Goal: Information Seeking & Learning: Learn about a topic

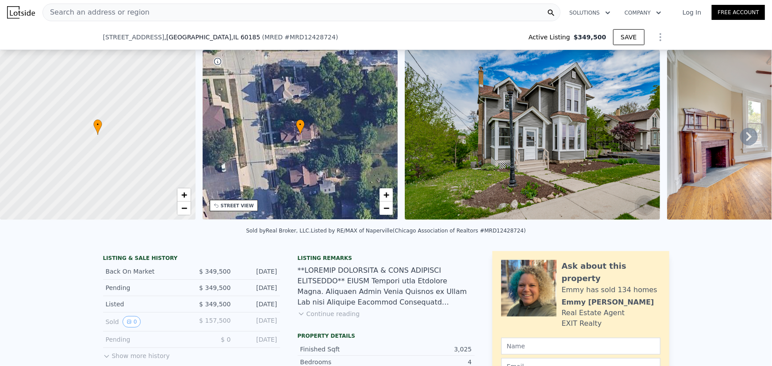
scroll to position [560, 0]
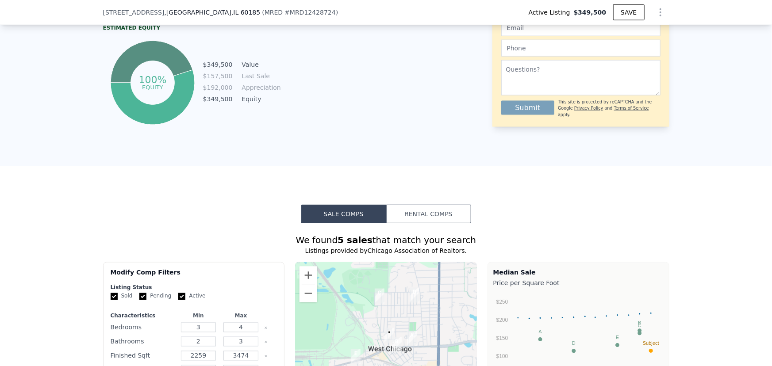
click at [194, 296] on form "Listing Status Sold Pending Active Characteristics Min Max Bedrooms 3 4 Bathroo…" at bounding box center [194, 342] width 167 height 117
drag, startPoint x: 189, startPoint y: 299, endPoint x: 167, endPoint y: 300, distance: 21.7
click at [189, 298] on label "Active" at bounding box center [191, 297] width 27 height 8
click at [185, 298] on input "Active" at bounding box center [181, 296] width 7 height 7
checkbox input "false"
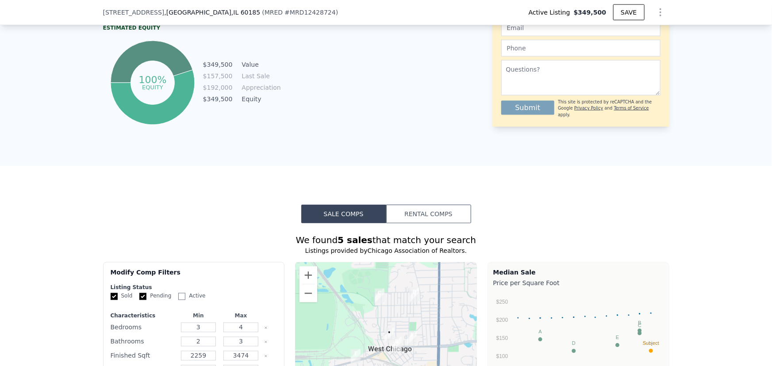
click at [154, 300] on label "Pending" at bounding box center [155, 297] width 32 height 8
click at [146, 300] on input "Pending" at bounding box center [142, 296] width 7 height 7
checkbox input "false"
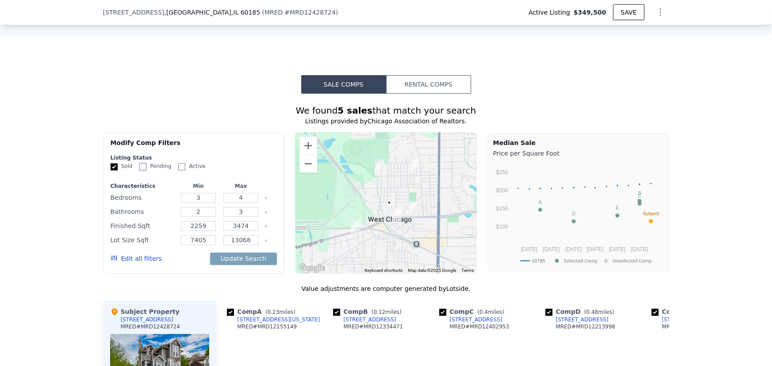
scroll to position [801, 0]
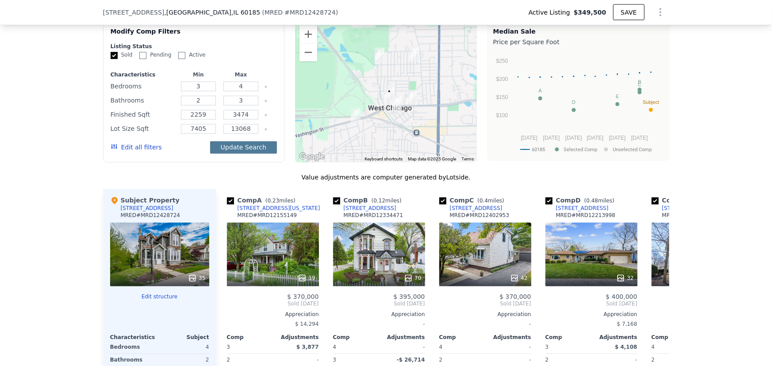
click at [223, 150] on button "Update Search" at bounding box center [243, 148] width 67 height 12
checkbox input "false"
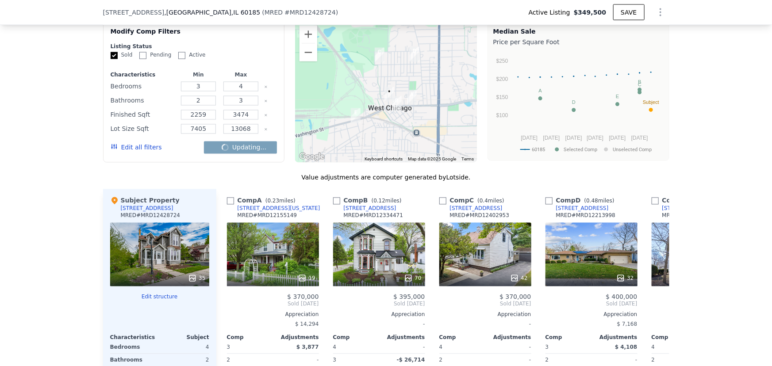
checkbox input "false"
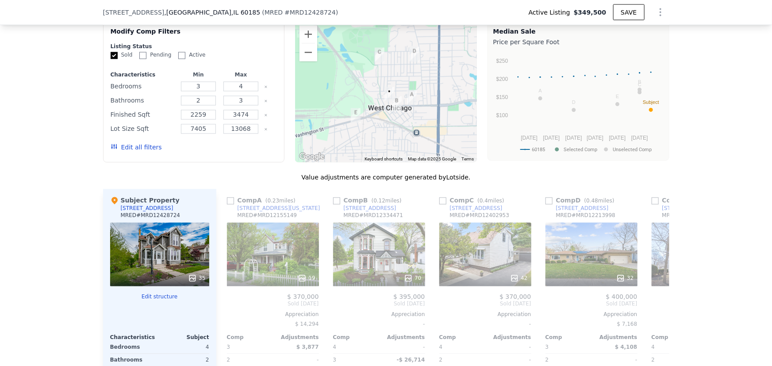
click at [138, 150] on button "Edit all filters" at bounding box center [136, 147] width 51 height 9
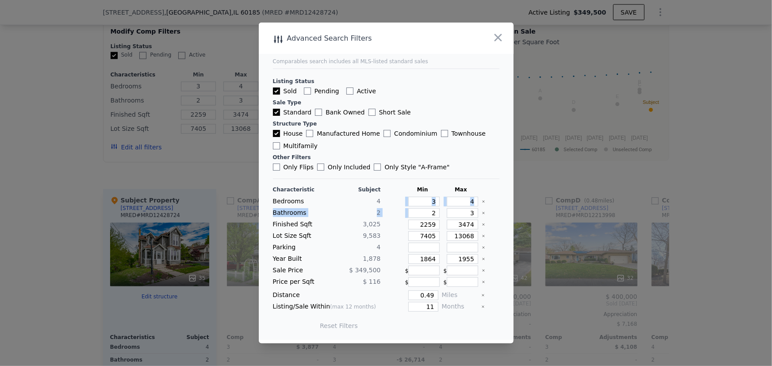
click at [429, 205] on div "Characteristic Subject Min Max Bedrooms 4 3 4 Bathrooms 2 2 3 Finished Sqft 3,0…" at bounding box center [386, 262] width 227 height 152
click at [427, 205] on input "3" at bounding box center [423, 202] width 31 height 10
type input "4"
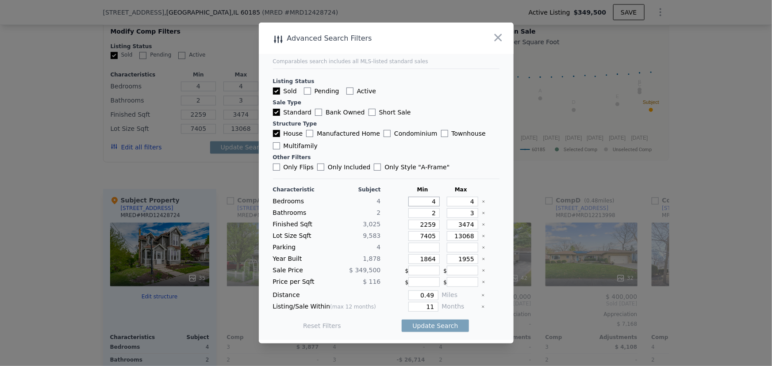
type input "4"
type input "2"
drag, startPoint x: 423, startPoint y: 293, endPoint x: 443, endPoint y: 298, distance: 20.5
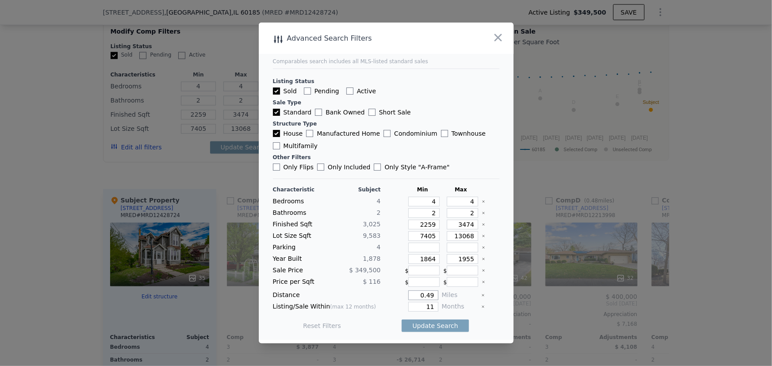
click at [443, 298] on div "Distance 0.49 Miles" at bounding box center [386, 296] width 227 height 10
type input "0.5"
drag, startPoint x: 419, startPoint y: 305, endPoint x: 447, endPoint y: 311, distance: 28.5
click at [447, 311] on div "Listing/Sale Within (max 12 months) 11 Months" at bounding box center [386, 307] width 227 height 10
type input "12"
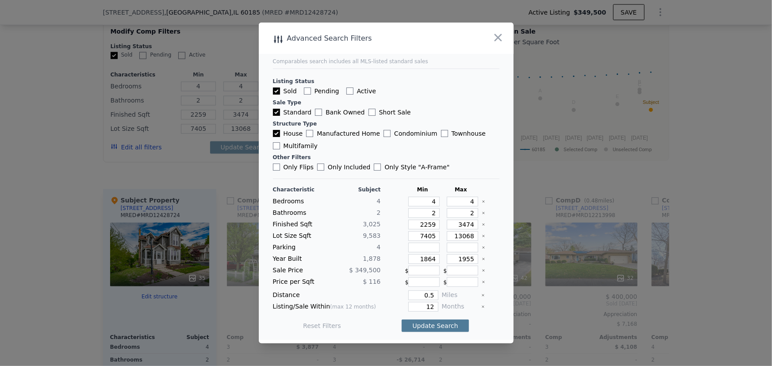
click at [447, 320] on button "Update Search" at bounding box center [435, 326] width 67 height 12
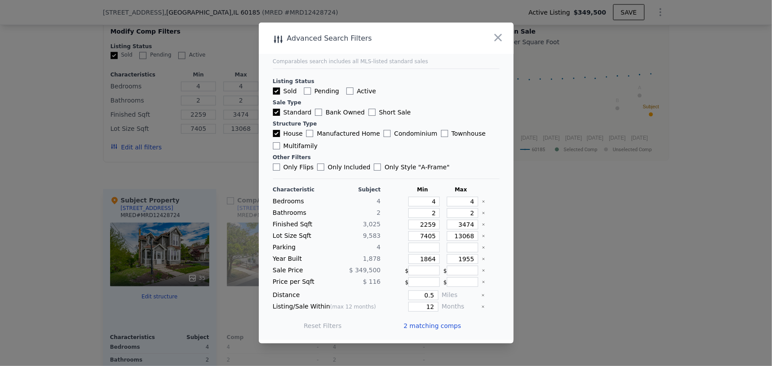
click at [482, 238] on icon "Clear" at bounding box center [484, 237] width 4 height 4
click at [453, 327] on button "Update Search" at bounding box center [435, 326] width 67 height 12
drag, startPoint x: 458, startPoint y: 228, endPoint x: 482, endPoint y: 227, distance: 23.9
click at [482, 227] on div "Finished Sqft 3,025 2259 3474" at bounding box center [386, 225] width 227 height 10
type input "36"
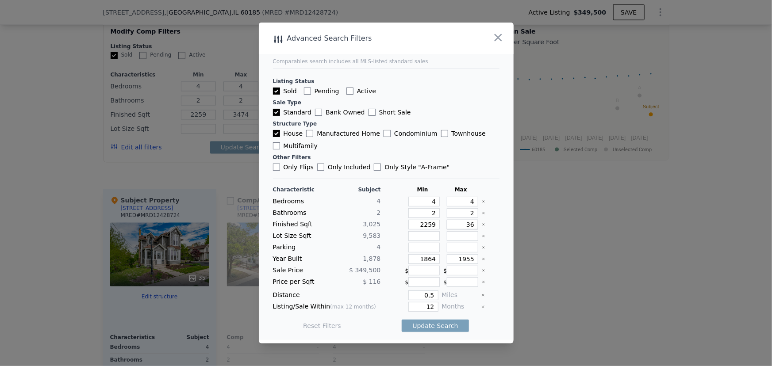
type input "36"
type input "360"
type input "3600"
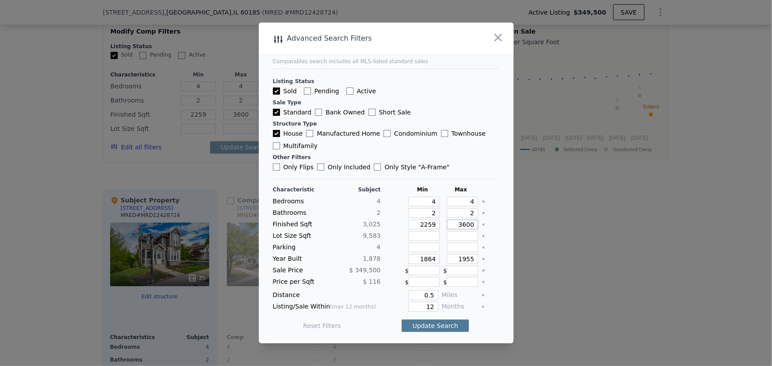
type input "3600"
click at [447, 327] on button "Update Search" at bounding box center [435, 326] width 67 height 12
click at [492, 36] on button "button" at bounding box center [498, 38] width 16 height 16
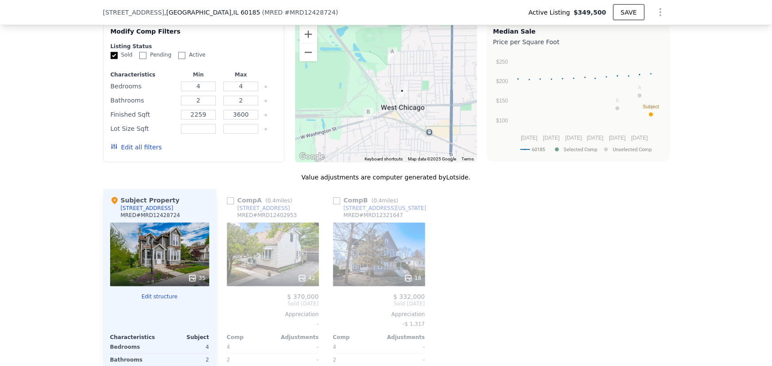
scroll to position [962, 0]
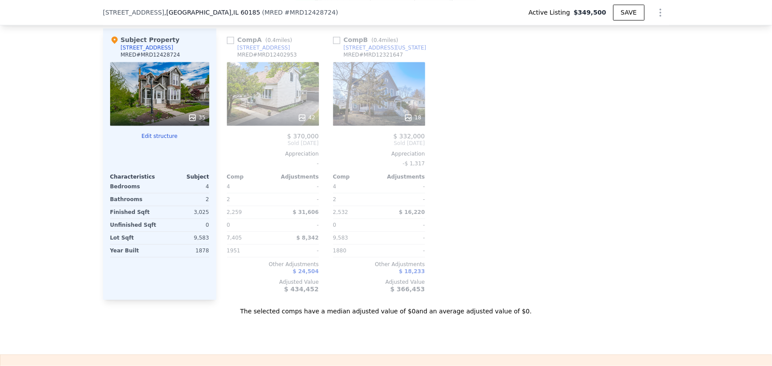
click at [279, 100] on div "42" at bounding box center [273, 94] width 92 height 64
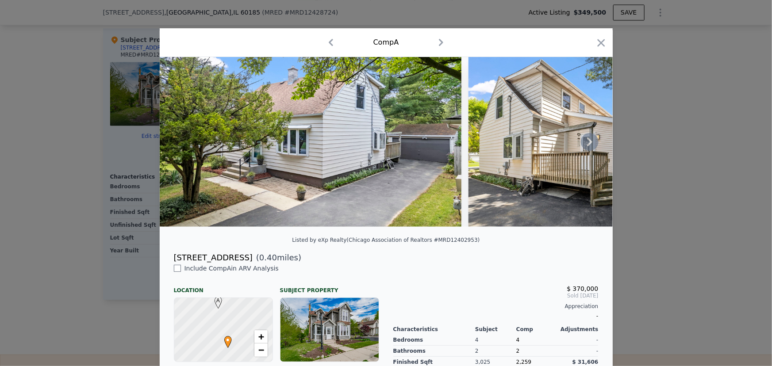
click at [587, 142] on icon at bounding box center [589, 142] width 5 height 9
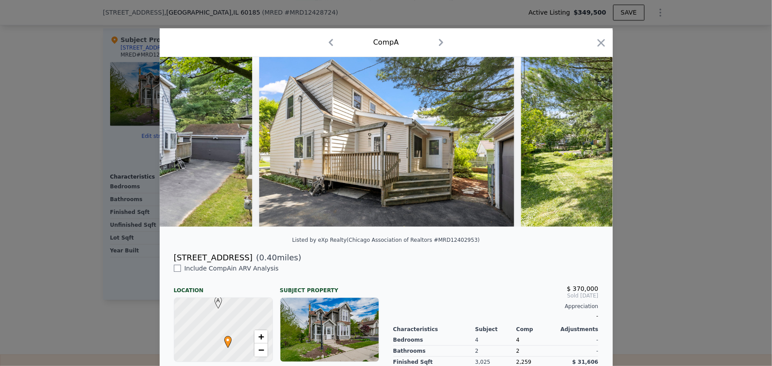
click at [585, 142] on div at bounding box center [386, 142] width 453 height 170
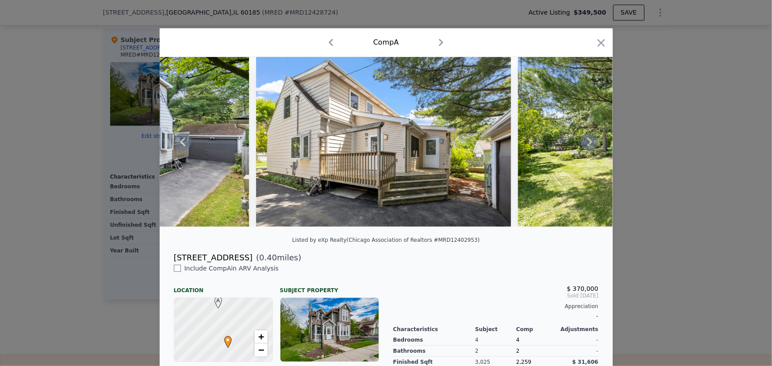
click at [587, 142] on icon at bounding box center [589, 142] width 5 height 9
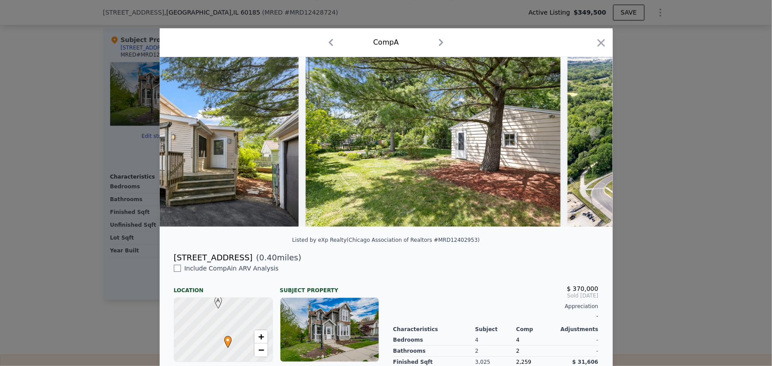
click at [585, 142] on img at bounding box center [719, 142] width 302 height 170
click at [587, 142] on icon at bounding box center [589, 142] width 5 height 9
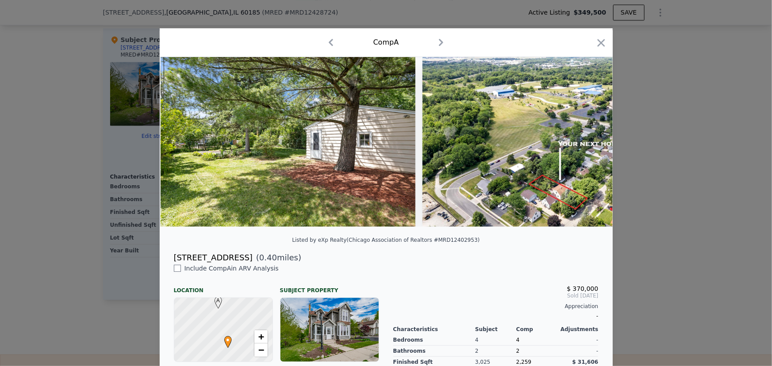
scroll to position [0, 637]
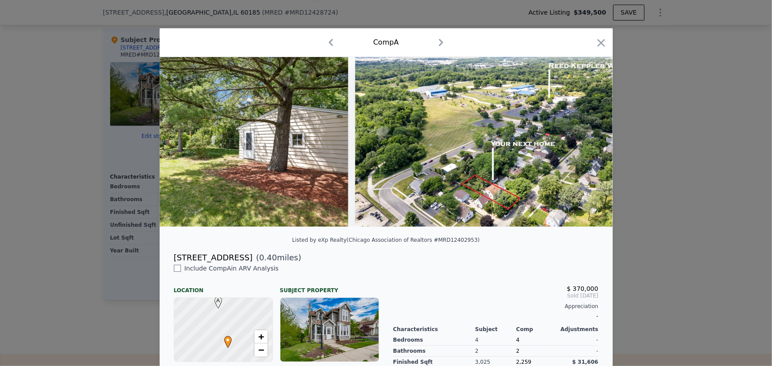
click at [585, 142] on div at bounding box center [386, 142] width 453 height 170
click at [587, 142] on icon at bounding box center [589, 142] width 5 height 9
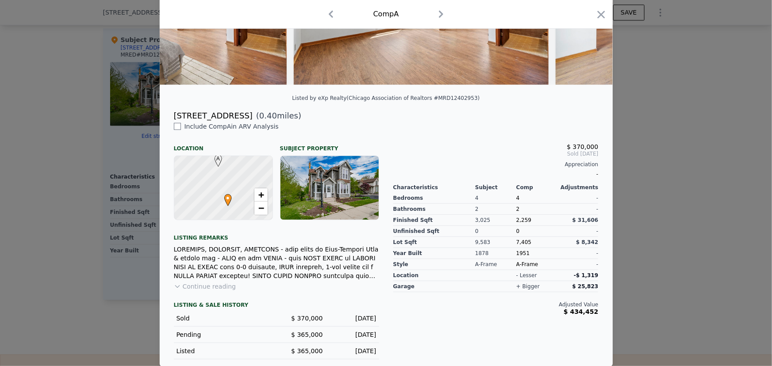
scroll to position [148, 0]
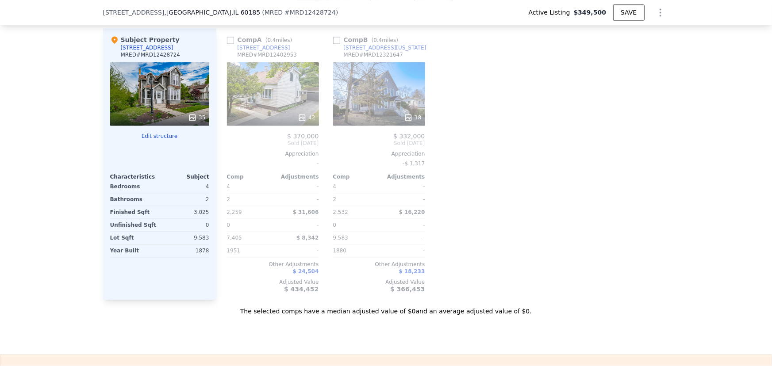
click at [390, 92] on div "18" at bounding box center [379, 94] width 92 height 64
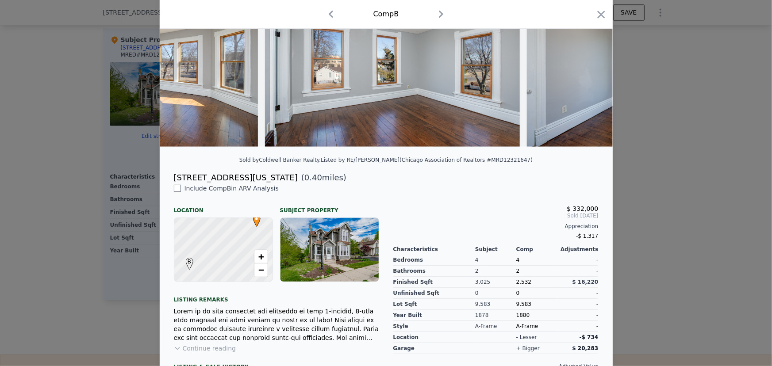
scroll to position [0, 3173]
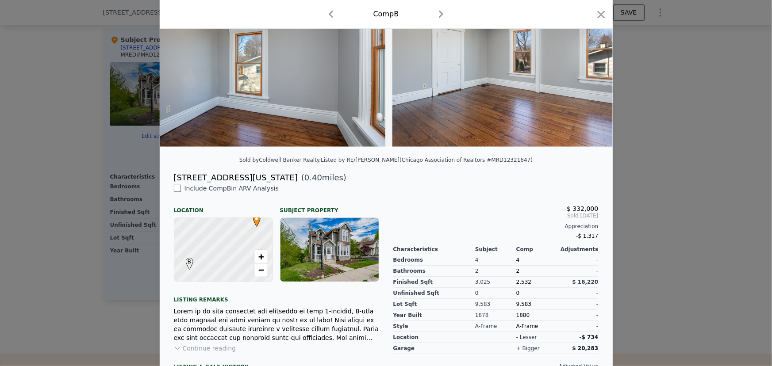
click at [618, 176] on div at bounding box center [386, 183] width 772 height 366
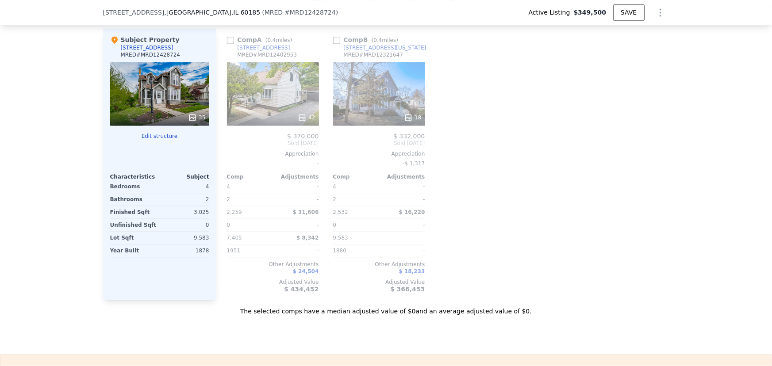
click at [223, 46] on div "Comp A ( 0.4 miles) [STREET_ADDRESS] # MRD12402953 42 $ 370,000 Sold [DATE] App…" at bounding box center [272, 164] width 99 height 272
click at [103, 13] on span "[STREET_ADDRESS]" at bounding box center [134, 12] width 62 height 9
drag, startPoint x: 96, startPoint y: 13, endPoint x: 207, endPoint y: 16, distance: 110.7
click at [207, 16] on div "[STREET_ADDRESS] ( MRED # MRD12428724 ) Active Listing $349,500 SAVE" at bounding box center [386, 12] width 772 height 25
copy div "[STREET_ADDRESS]"
